Goal: Entertainment & Leisure: Consume media (video, audio)

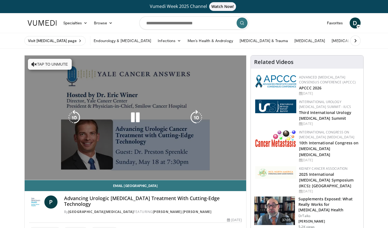
click at [40, 174] on video-js "**********" at bounding box center [136, 118] width 222 height 125
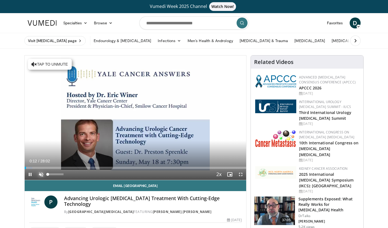
click at [41, 174] on span "Video Player" at bounding box center [41, 174] width 11 height 11
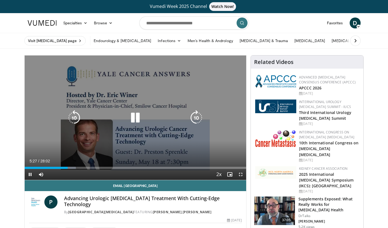
click at [137, 117] on icon "Video Player" at bounding box center [135, 117] width 15 height 15
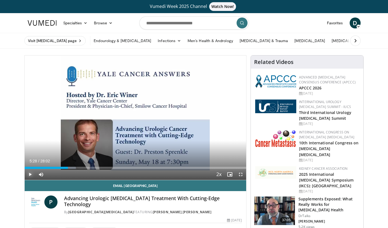
click at [30, 173] on span "Video Player" at bounding box center [30, 174] width 11 height 11
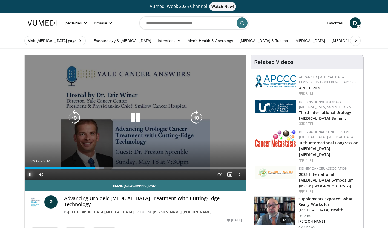
click at [29, 175] on span "Video Player" at bounding box center [30, 174] width 11 height 11
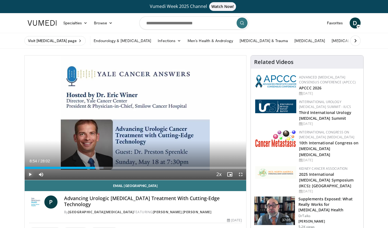
click at [29, 175] on span "Video Player" at bounding box center [30, 174] width 11 height 11
click at [30, 176] on span "Video Player" at bounding box center [30, 174] width 11 height 11
click at [30, 174] on span "Video Player" at bounding box center [30, 174] width 11 height 11
